Goal: Information Seeking & Learning: Find specific fact

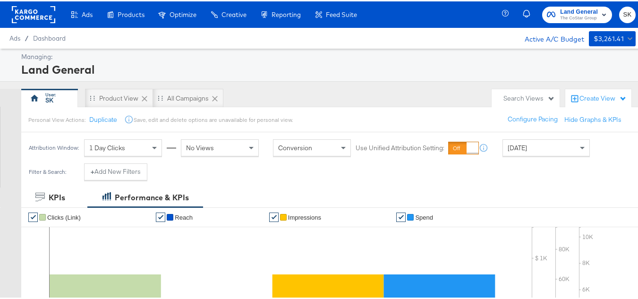
click at [26, 17] on rect at bounding box center [33, 13] width 43 height 17
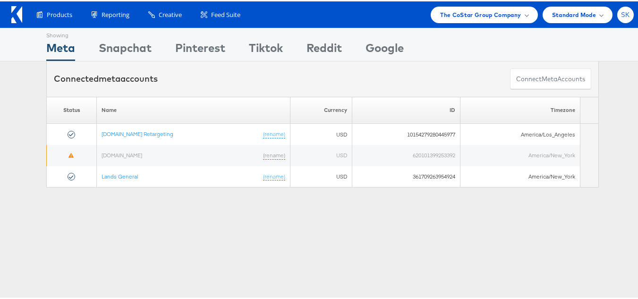
click at [621, 12] on span "SK" at bounding box center [625, 13] width 9 height 6
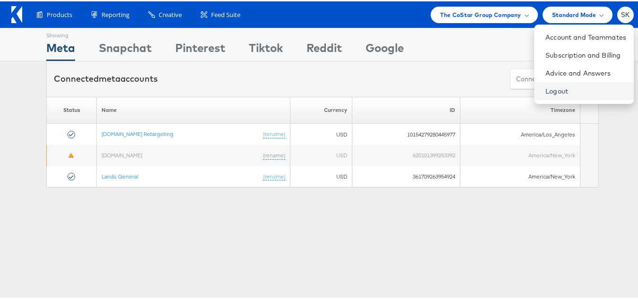
click at [553, 90] on link "Logout" at bounding box center [586, 89] width 81 height 9
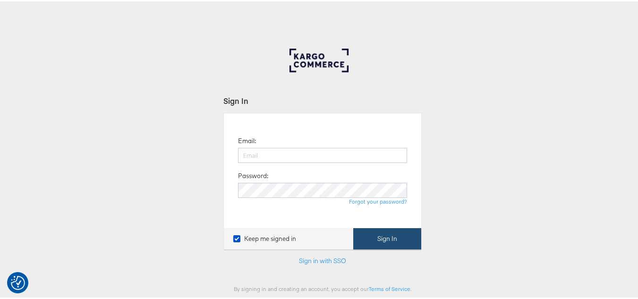
type input "[PERSON_NAME][EMAIL_ADDRESS][DOMAIN_NAME]"
click at [407, 231] on button "Sign In" at bounding box center [387, 237] width 68 height 21
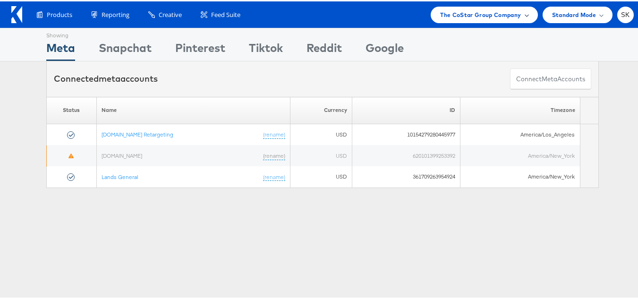
click at [481, 10] on span "The CoStar Group Company" at bounding box center [480, 14] width 81 height 10
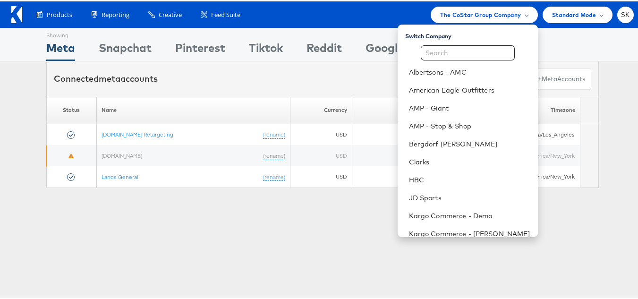
click at [289, 24] on div "Products Product Catalogs Enhance Your Product Catalog, Map Them to Publishers,…" at bounding box center [322, 13] width 645 height 26
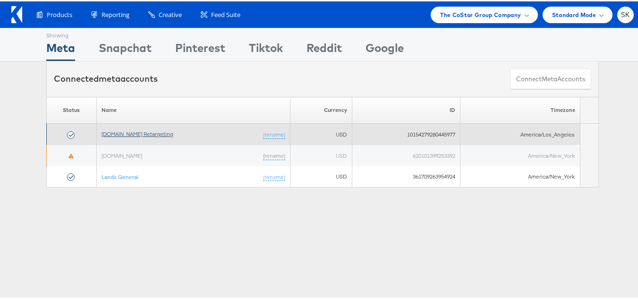
click at [142, 136] on link "[DOMAIN_NAME] Retargeting" at bounding box center [138, 132] width 72 height 7
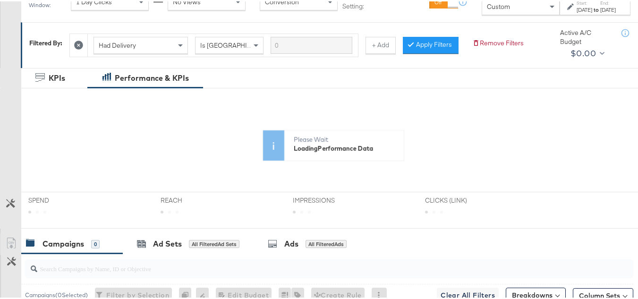
scroll to position [189, 0]
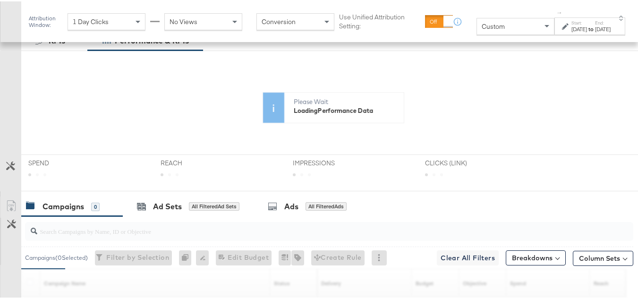
click at [482, 22] on span "Custom" at bounding box center [493, 25] width 23 height 9
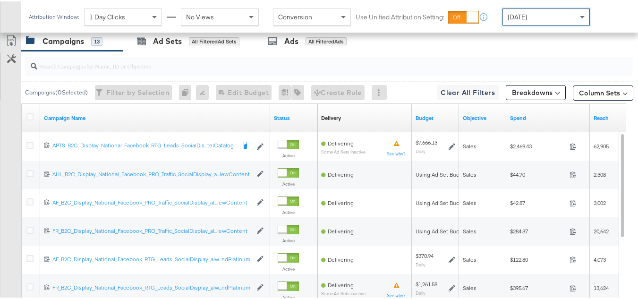
scroll to position [425, 0]
click at [87, 69] on input "search" at bounding box center [308, 60] width 542 height 18
paste input "APTS_B2C_Display_National_Facebook_RTG_Leads_SocialDisplay_Retargeting_Diamond_…"
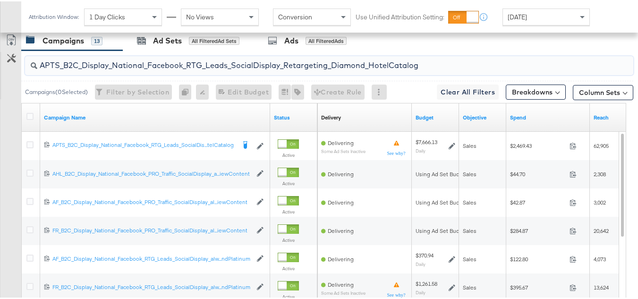
scroll to position [396, 0]
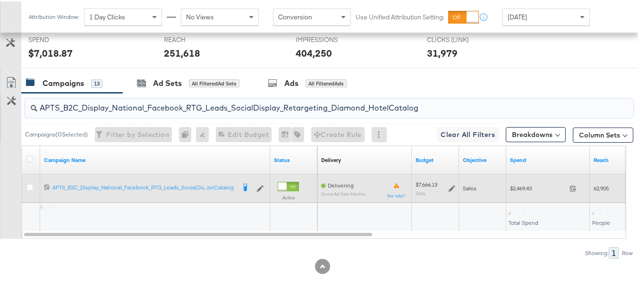
click at [514, 183] on div "$2,469.43 2469.43" at bounding box center [548, 187] width 84 height 15
copy div "$2,469.43"
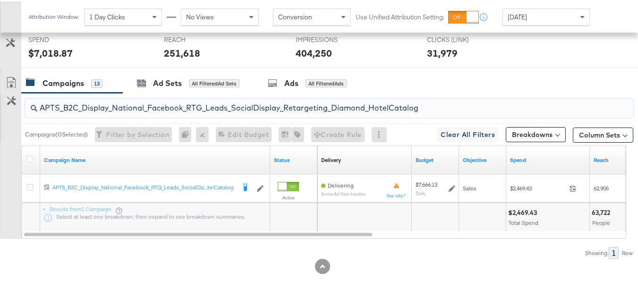
click at [206, 106] on input "APTS_B2C_Display_National_Facebook_RTG_Leads_SocialDisplay_Retargeting_Diamond_…" at bounding box center [308, 103] width 542 height 18
paste input "alwayson_Retargeting_DARE24_DiamondPlatinum"
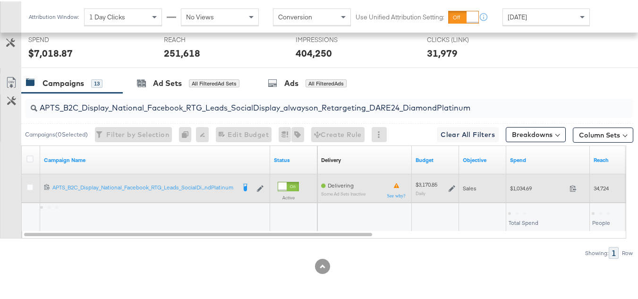
click at [517, 190] on span "$1,034.69" at bounding box center [538, 186] width 56 height 7
copy div "$1,034.69"
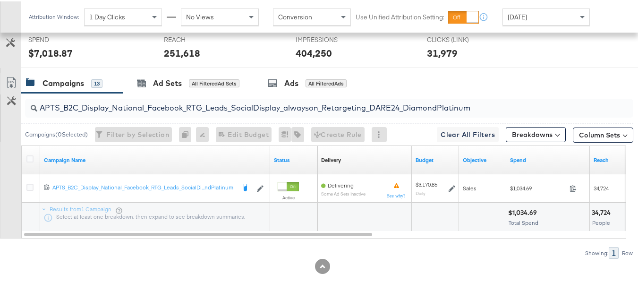
click at [180, 100] on input "APTS_B2C_Display_National_Facebook_RTG_Leads_SocialDisplay_alwayson_Retargeting…" at bounding box center [308, 103] width 542 height 18
paste input "FR_B2C_Display_National_Facebook_RTG_Leads_SocialDisplay_alwayson_Retargeting_FR"
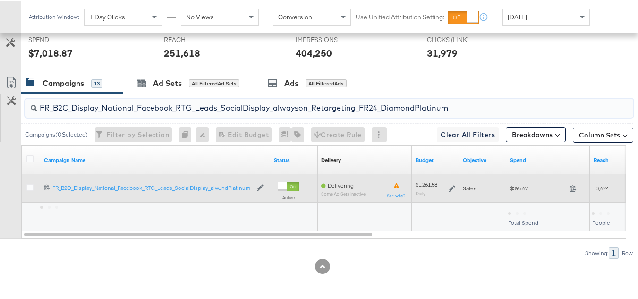
click at [511, 184] on span "$395.67" at bounding box center [538, 186] width 56 height 7
copy div "$395.67"
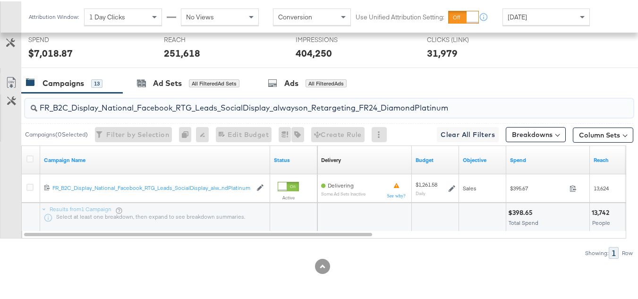
click at [162, 104] on input "FR_B2C_Display_National_Facebook_RTG_Leads_SocialDisplay_alwayson_Retargeting_F…" at bounding box center [308, 103] width 542 height 18
paste input "AF_B2C_Display_National_Facebook_RTG_Leads_SocialDisplay_alwayson_Retargeting_AF"
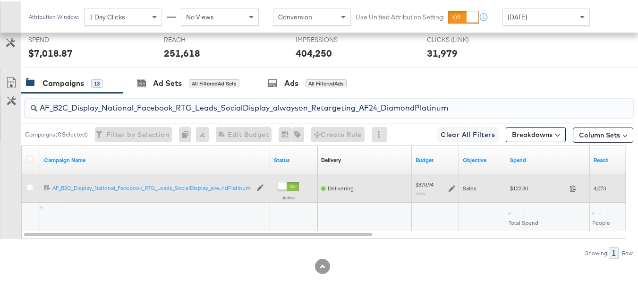
click at [517, 192] on div "$122.80 122.8" at bounding box center [548, 187] width 84 height 15
copy div "$122.80"
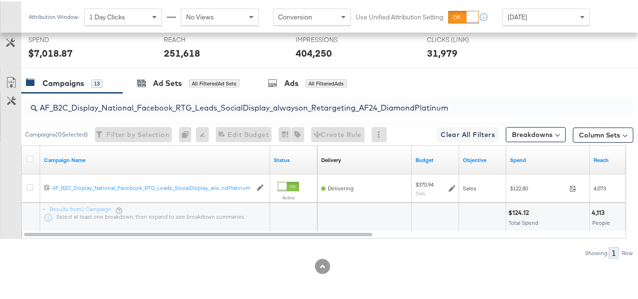
click at [186, 102] on input "AF_B2C_Display_National_Facebook_RTG_Leads_SocialDisplay_alwayson_Retargeting_A…" at bounding box center [308, 103] width 542 height 18
paste input "HL_B2C_Display_National_Facebook_RTG_Leads_SocialDisplay_alwayson_Retargeting_A…"
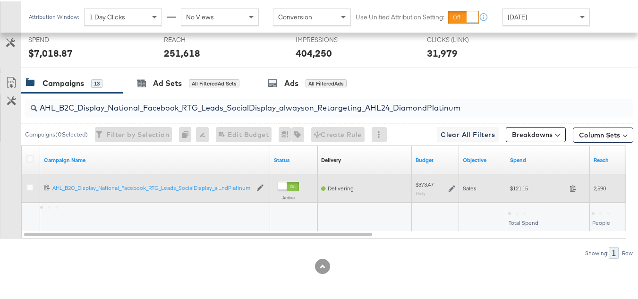
click at [513, 183] on div "$121.15 121.15" at bounding box center [548, 187] width 84 height 15
copy div "$121.15"
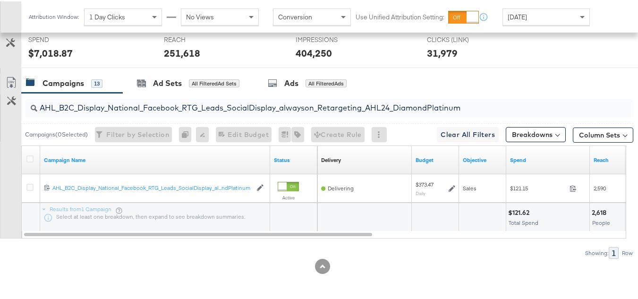
click at [161, 104] on input "AHL_B2C_Display_National_Facebook_RTG_Leads_SocialDisplay_alwayson_Retargeting_…" at bounding box center [308, 103] width 542 height 18
paste input "PTS_B2C_Display_National_Facebook_PRO_Traffic_SocialDisplay_alwayson_ASC_DARE24…"
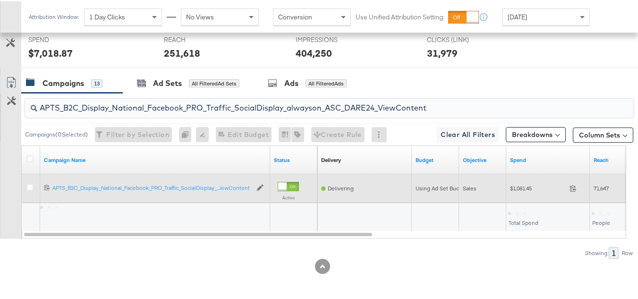
click at [523, 188] on span "$1,081.45" at bounding box center [538, 186] width 56 height 7
copy div "$1,081.45"
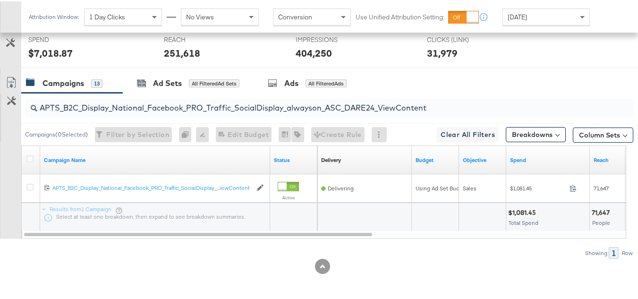
click at [212, 101] on input "APTS_B2C_Display_National_Facebook_PRO_Traffic_SocialDisplay_alwayson_ASC_DARE2…" at bounding box center [308, 103] width 542 height 18
paste input "Leads_SocialDisplay_alwayson_ASC_DARE24_Purchase"
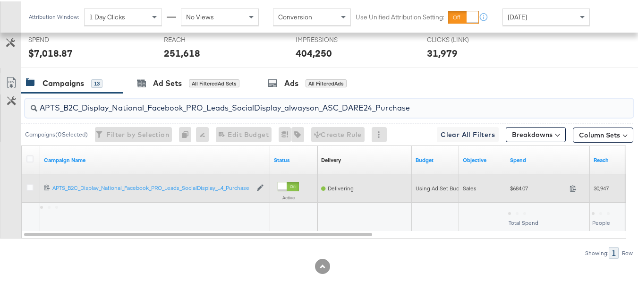
click at [515, 183] on span "$684.07" at bounding box center [538, 186] width 56 height 7
click at [515, 183] on div "$684.07 684.07" at bounding box center [548, 187] width 84 height 15
copy div "$684.07"
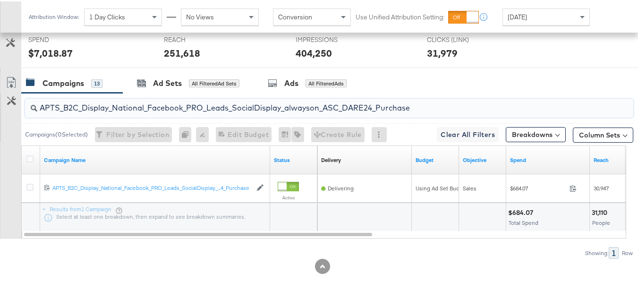
click at [218, 103] on input "APTS_B2C_Display_National_Facebook_PRO_Leads_SocialDisplay_alwayson_ASC_DARE24_…" at bounding box center [308, 103] width 542 height 18
paste input "F_B2C_Display_National_Facebook_PRO_Traffic_SocialDisplay_alwayson_ASC_AF24_Vie…"
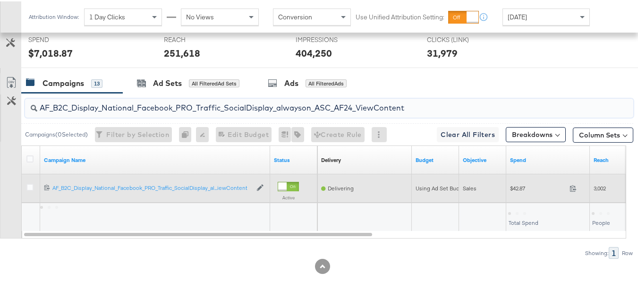
click at [516, 183] on div "$42.87 42.87" at bounding box center [548, 187] width 84 height 15
copy div "$42.87"
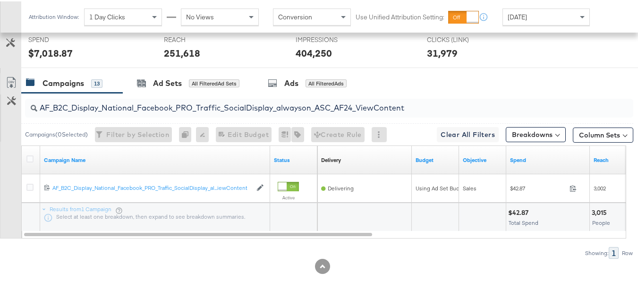
click at [202, 98] on input "AF_B2C_Display_National_Facebook_PRO_Traffic_SocialDisplay_alwayson_ASC_AF24_Vi…" at bounding box center [308, 103] width 542 height 18
paste input "FR_B2C_Display_National_Facebook_PRO_Traffic_SocialDisplay_alwayson_ASC_FR"
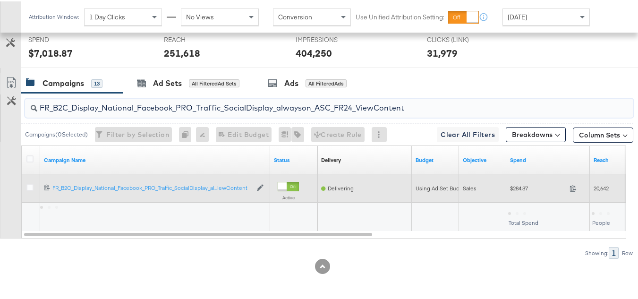
click at [516, 186] on span "$284.87" at bounding box center [538, 186] width 56 height 7
copy div "$284.87"
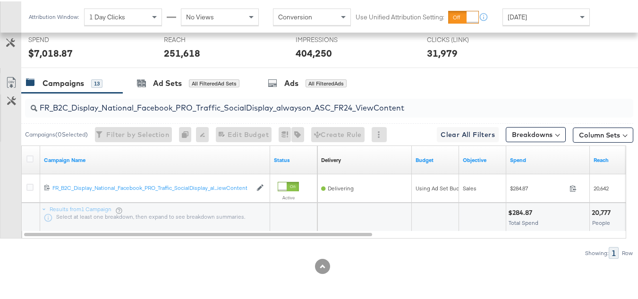
click at [219, 113] on div "FR_B2C_Display_National_Facebook_PRO_Traffic_SocialDisplay_alwayson_ASC_FR24_Vi…" at bounding box center [329, 106] width 608 height 19
click at [219, 112] on input "FR_B2C_Display_National_Facebook_PRO_Traffic_SocialDisplay_alwayson_ASC_FR24_Vi…" at bounding box center [308, 103] width 542 height 18
click at [219, 105] on input "FR_B2C_Display_National_Facebook_PRO_Traffic_SocialDisplay_alwayson_ASC_FR24_Vi…" at bounding box center [308, 103] width 542 height 18
drag, startPoint x: 219, startPoint y: 98, endPoint x: 159, endPoint y: 99, distance: 59.5
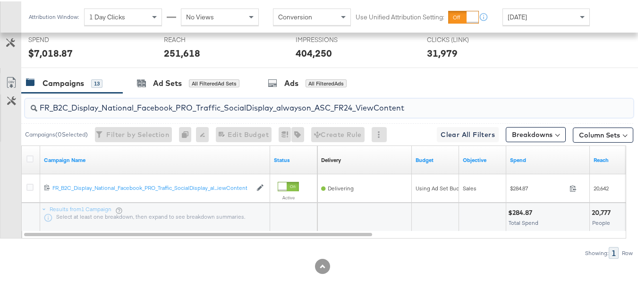
click at [159, 99] on input "FR_B2C_Display_National_Facebook_PRO_Traffic_SocialDisplay_alwayson_ASC_FR24_Vi…" at bounding box center [308, 103] width 542 height 18
paste input "AHL_B2C_Display_National_Facebook_PRO_Traffic_SocialDisplay_alwayson_ASC_AHL"
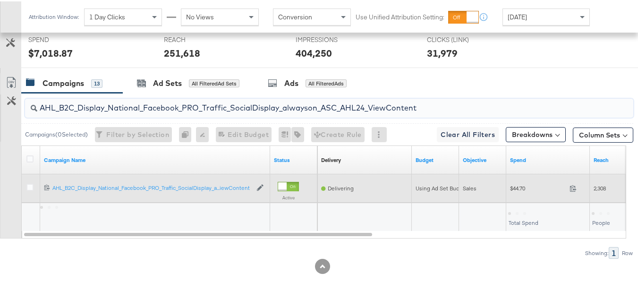
type input "AHL_B2C_Display_National_Facebook_PRO_Traffic_SocialDisplay_alwayson_ASC_AHL24_…"
click at [516, 188] on span "$44.70" at bounding box center [538, 186] width 56 height 7
click at [516, 187] on span "$44.70" at bounding box center [538, 186] width 56 height 7
copy div "$44.70"
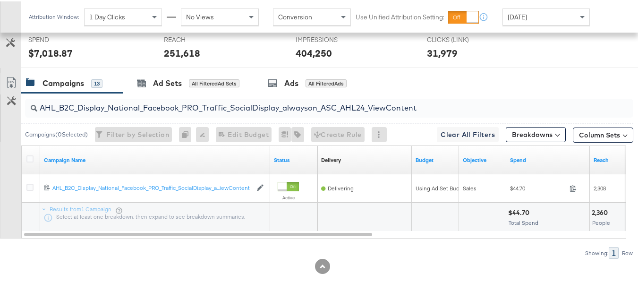
click at [439, 224] on div at bounding box center [435, 216] width 47 height 28
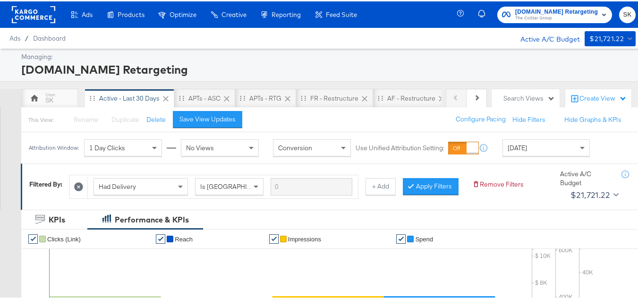
click at [550, 10] on span "Apartments.com Retargeting" at bounding box center [556, 11] width 83 height 10
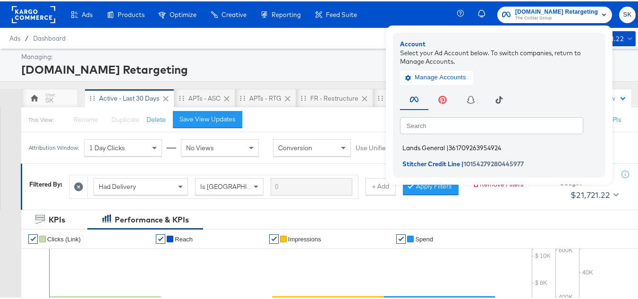
click at [423, 140] on li "Lands General | 361709263954924" at bounding box center [501, 147] width 203 height 14
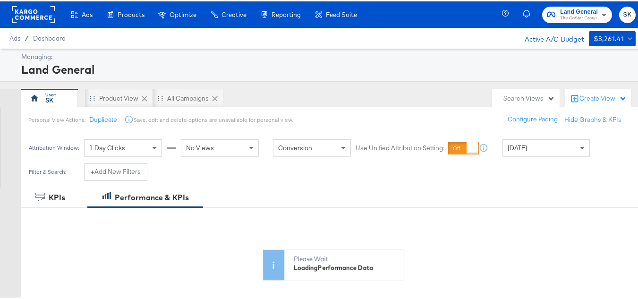
click at [517, 154] on div "[DATE]" at bounding box center [546, 146] width 86 height 16
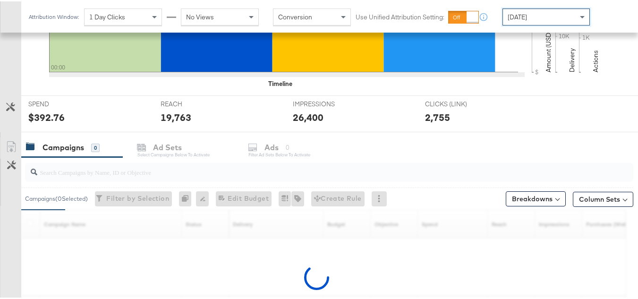
scroll to position [389, 0]
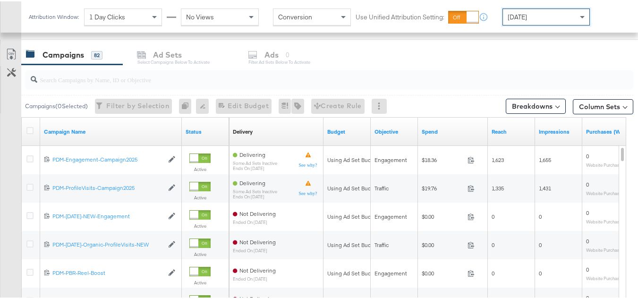
click at [55, 71] on input "search" at bounding box center [308, 74] width 542 height 18
paste input "B2C_LAND_KC_RT_Sig_24"
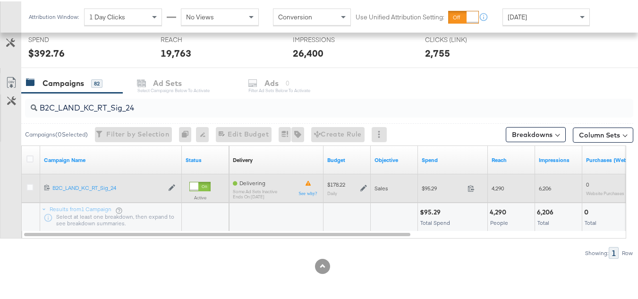
click at [433, 184] on span "$95.29" at bounding box center [443, 186] width 42 height 7
copy div "$95.29"
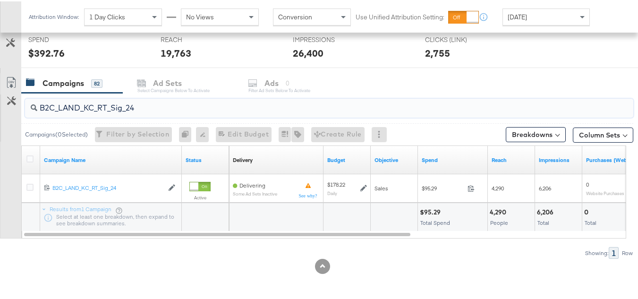
click at [158, 102] on input "B2C_LAND_KC_RT_Sig_24" at bounding box center [308, 103] width 542 height 18
click at [157, 102] on input "B2C_LAND_KC_RT_Sig_24" at bounding box center [308, 103] width 542 height 18
paste input "B_Ecommerce_KC_Retargeting_LW&LOA_Traffic"
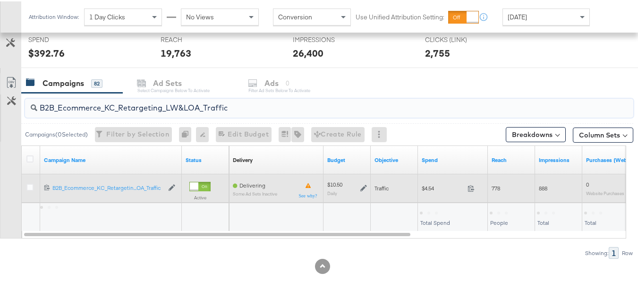
click at [420, 184] on div "$4.54 4.54" at bounding box center [453, 187] width 70 height 15
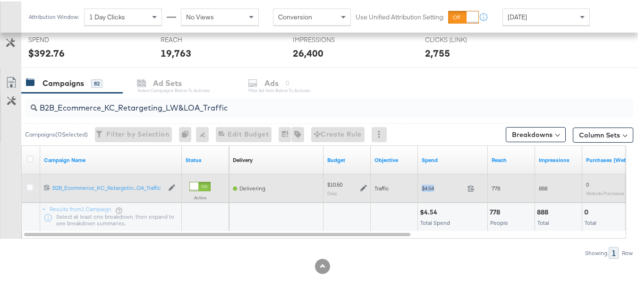
click at [420, 184] on div "$4.54 4.54" at bounding box center [453, 187] width 70 height 15
copy div "$4.54"
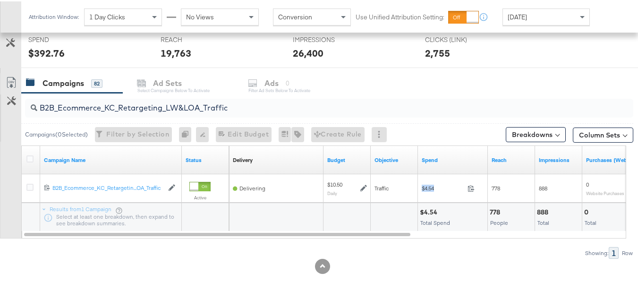
click at [146, 100] on input "B2B_Ecommerce_KC_Retargeting_LW&LOA_Traffic" at bounding box center [308, 103] width 542 height 18
paste input "KC_Retargeting_Prospects & Clients_Conversions"
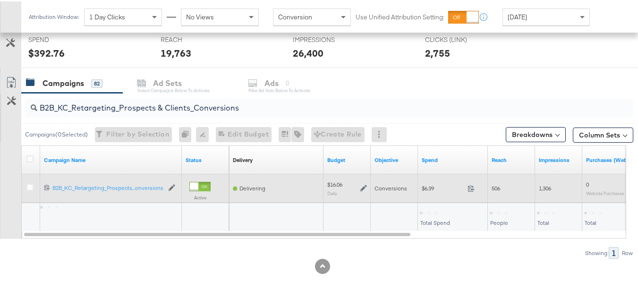
click at [428, 184] on span "$6.39" at bounding box center [443, 186] width 42 height 7
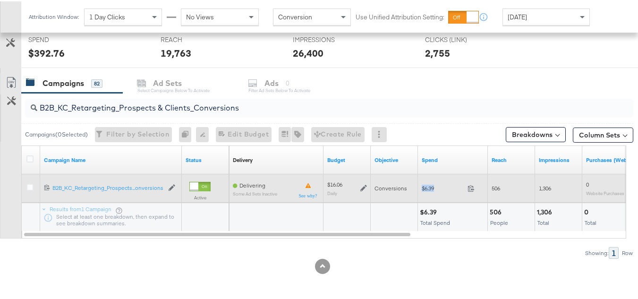
copy div "$6.39"
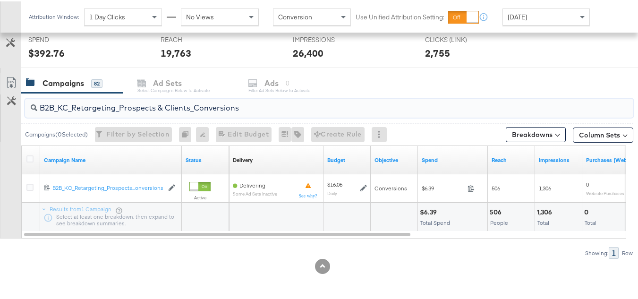
click at [199, 101] on input "B2B_KC_Retargeting_Prospects & Clients_Conversions" at bounding box center [308, 103] width 542 height 18
paste input "C_LAND_KC_Pros_Sig"
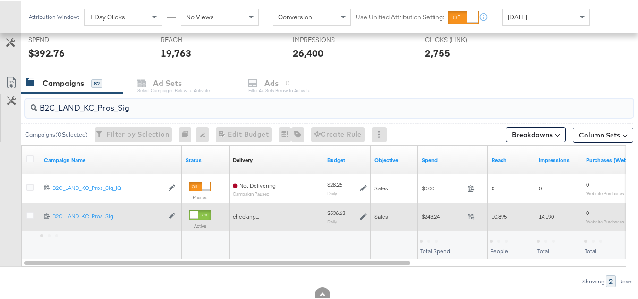
type input "B2C_LAND_KC_Pros_Sig"
click at [429, 206] on div "$243.24 243.24" at bounding box center [453, 215] width 70 height 28
copy div "$243.24"
